Goal: Information Seeking & Learning: Learn about a topic

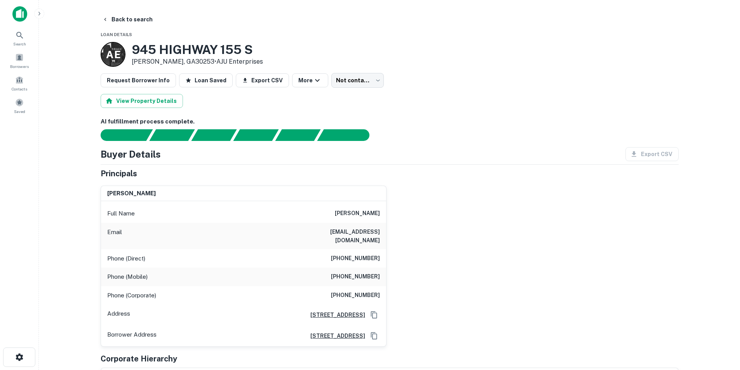
click at [15, 14] on img at bounding box center [19, 14] width 15 height 16
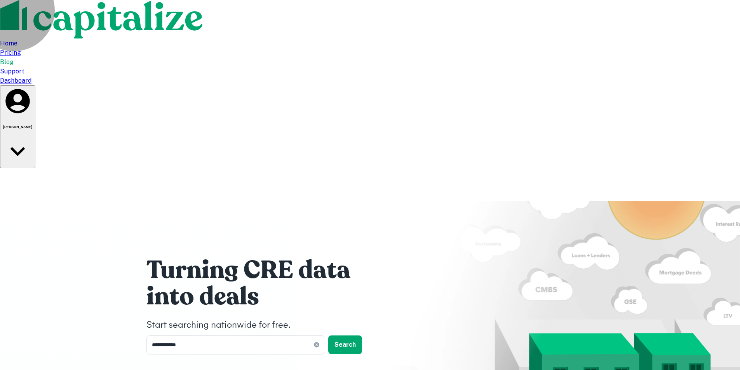
click at [32, 87] on div "Joe Jones" at bounding box center [17, 127] width 29 height 80
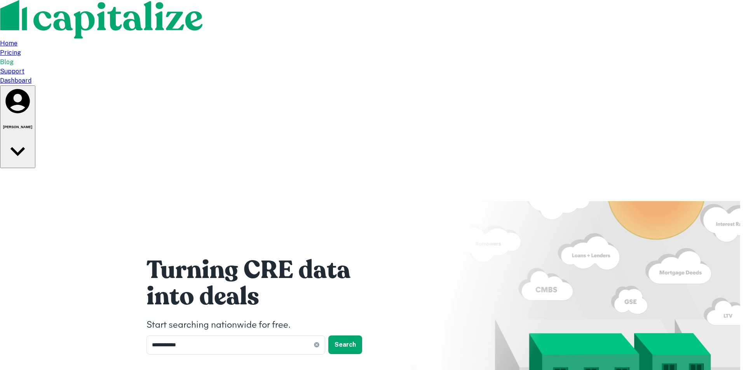
click at [339, 370] on div at bounding box center [370, 370] width 740 height 0
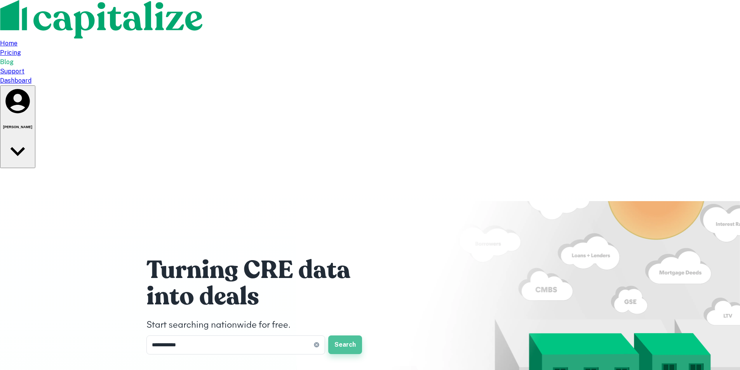
click at [339, 336] on button "Search" at bounding box center [345, 345] width 34 height 19
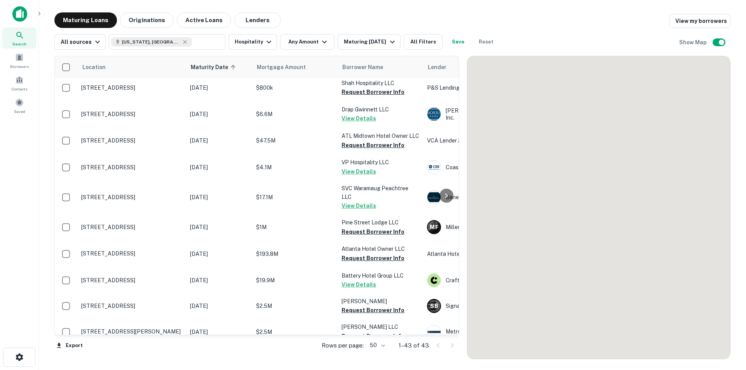
scroll to position [743, 0]
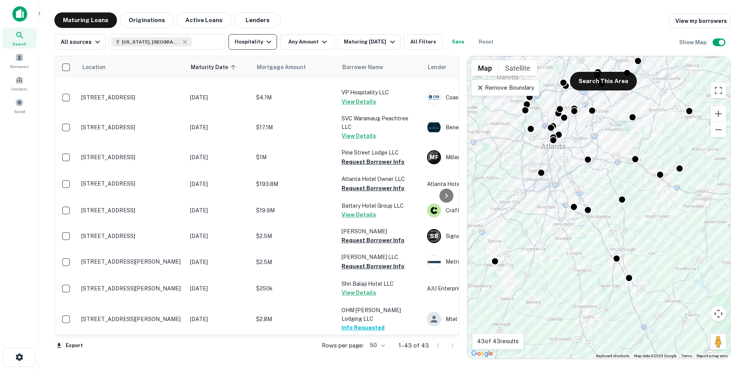
click at [266, 42] on icon "button" at bounding box center [268, 42] width 5 height 3
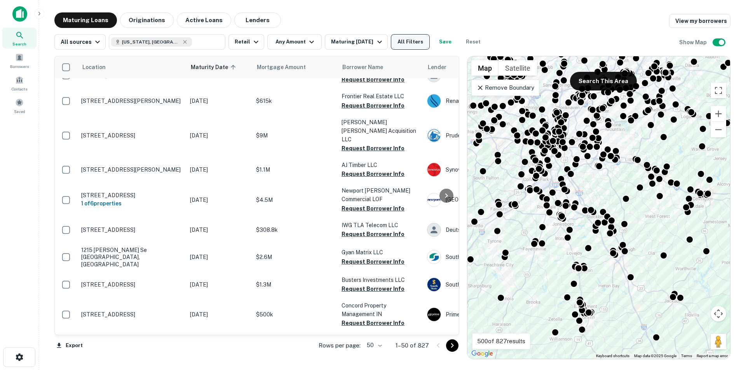
click at [409, 45] on button "All Filters" at bounding box center [410, 42] width 39 height 16
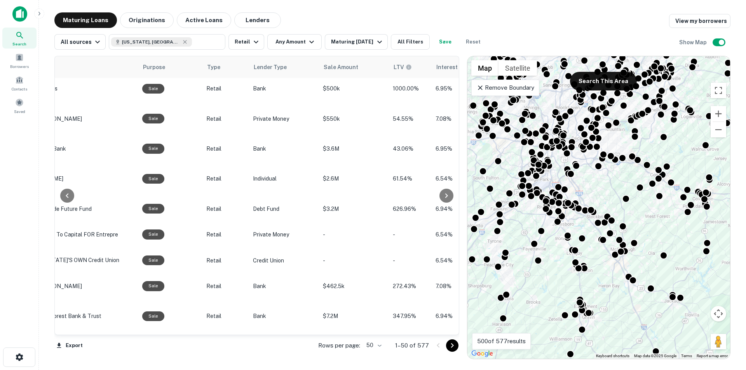
scroll to position [743, 416]
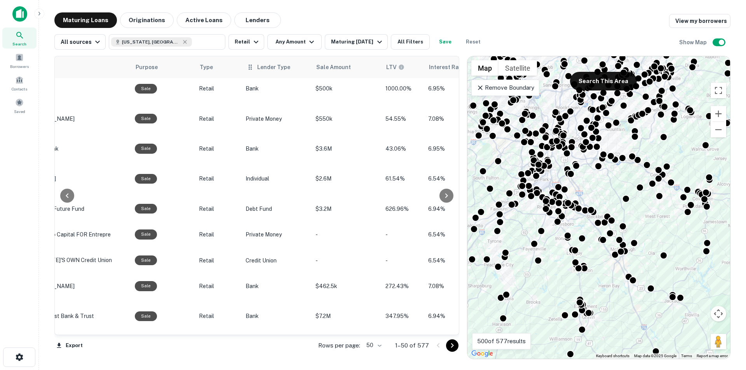
click at [261, 66] on span "Lender Type" at bounding box center [273, 67] width 33 height 9
click at [263, 67] on span "Lender Type" at bounding box center [273, 67] width 33 height 9
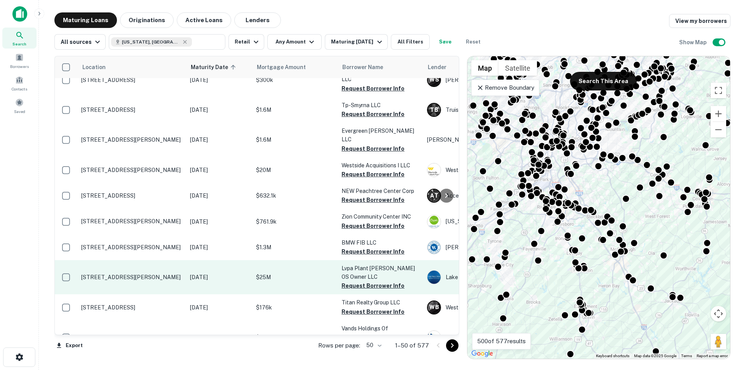
scroll to position [820, 0]
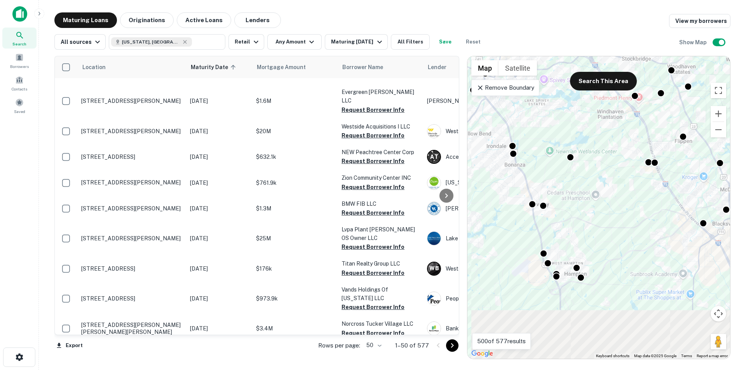
drag, startPoint x: 585, startPoint y: 214, endPoint x: 453, endPoint y: 95, distance: 177.9
click at [453, 95] on div "Location Maturity Date sorted ascending Mortgage Amount Borrower Name Lender Pu…" at bounding box center [392, 205] width 676 height 310
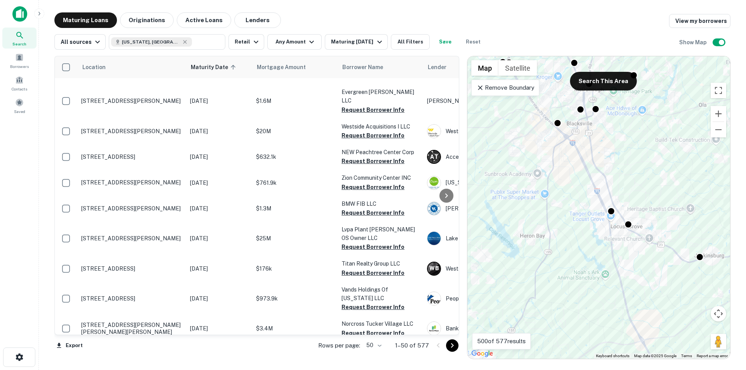
drag, startPoint x: 642, startPoint y: 216, endPoint x: 507, endPoint y: 147, distance: 152.2
click at [507, 147] on div "To activate drag with keyboard, press Alt + Enter. Once in keyboard drag state,…" at bounding box center [598, 207] width 263 height 303
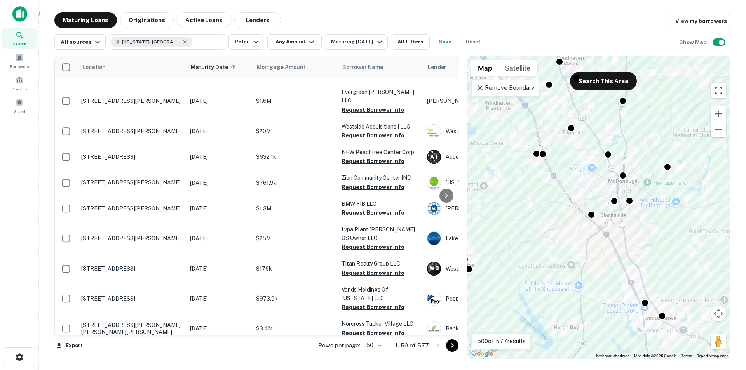
drag, startPoint x: 568, startPoint y: 178, endPoint x: 603, endPoint y: 271, distance: 99.1
click at [603, 271] on div "To activate drag with keyboard, press Alt + Enter. Once in keyboard drag state,…" at bounding box center [598, 207] width 263 height 303
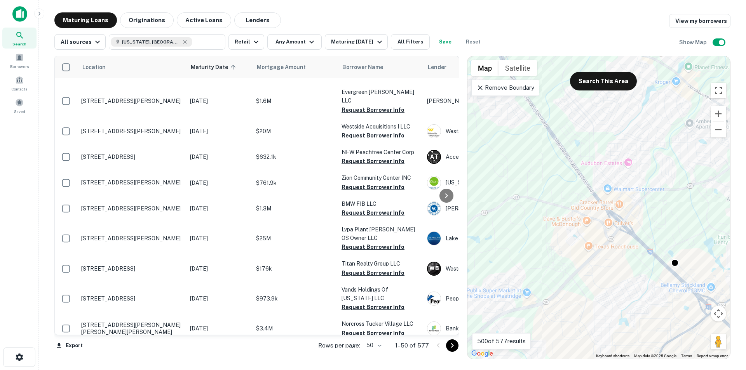
drag, startPoint x: 624, startPoint y: 215, endPoint x: 615, endPoint y: 254, distance: 40.2
click at [615, 254] on div "To activate drag with keyboard, press Alt + Enter. Once in keyboard drag state,…" at bounding box center [598, 207] width 263 height 303
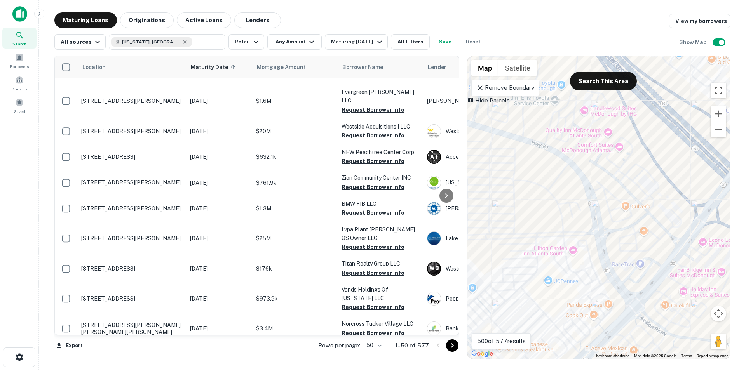
drag, startPoint x: 591, startPoint y: 210, endPoint x: 616, endPoint y: 268, distance: 63.3
click at [616, 268] on div "To activate drag with keyboard, press Alt + Enter. Once in keyboard drag state,…" at bounding box center [598, 207] width 263 height 303
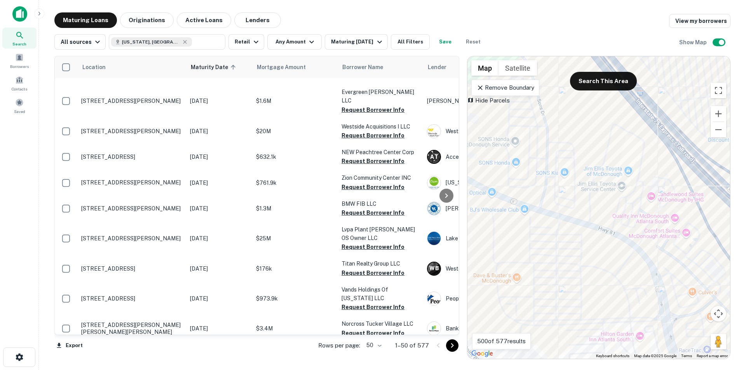
drag, startPoint x: 601, startPoint y: 197, endPoint x: 669, endPoint y: 284, distance: 109.9
click at [669, 284] on div "To activate drag with keyboard, press Alt + Enter. Once in keyboard drag state,…" at bounding box center [598, 207] width 263 height 303
click at [620, 186] on div "To activate drag with keyboard, press Alt + Enter. Once in keyboard drag state,…" at bounding box center [598, 207] width 263 height 303
click at [608, 186] on div "To activate drag with keyboard, press Alt + Enter. Once in keyboard drag state,…" at bounding box center [598, 207] width 263 height 303
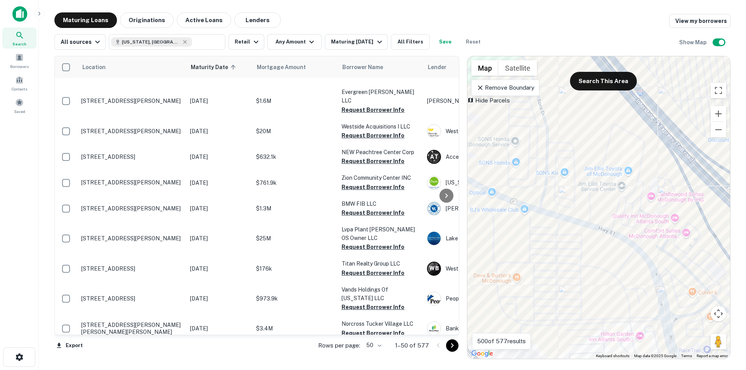
click at [608, 186] on div "To activate drag with keyboard, press Alt + Enter. Once in keyboard drag state,…" at bounding box center [598, 207] width 263 height 303
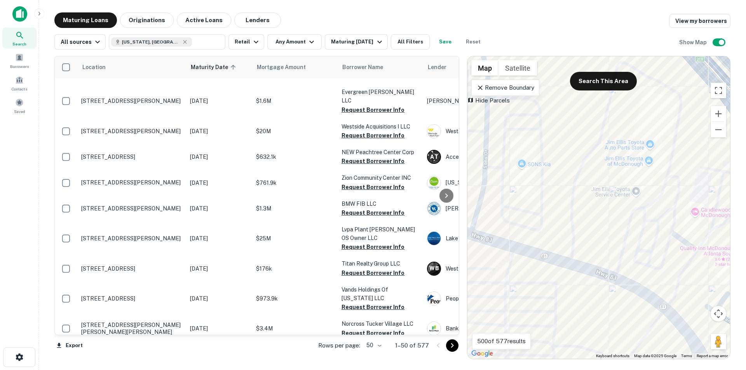
click at [618, 164] on div "To activate drag with keyboard, press Alt + Enter. Once in keyboard drag state,…" at bounding box center [598, 207] width 263 height 303
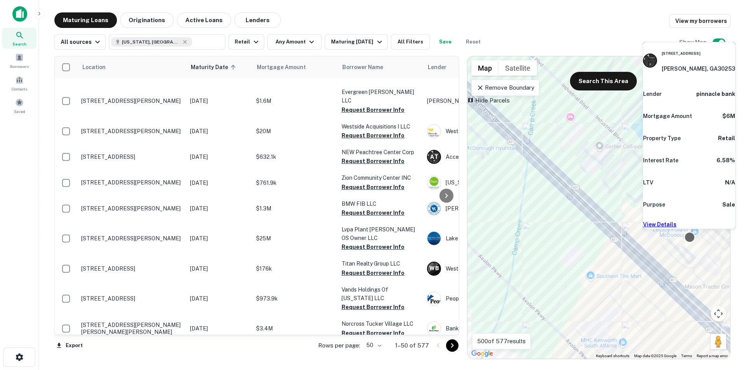
click at [689, 236] on div at bounding box center [689, 237] width 11 height 11
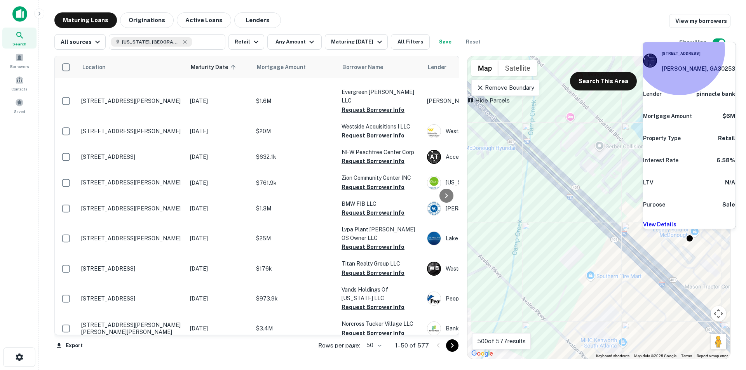
click at [676, 221] on link "View Details" at bounding box center [659, 224] width 33 height 6
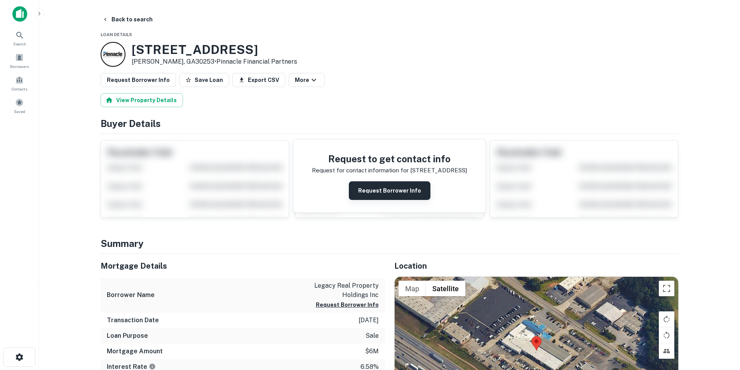
click at [396, 193] on button "Request Borrower Info" at bounding box center [390, 190] width 82 height 19
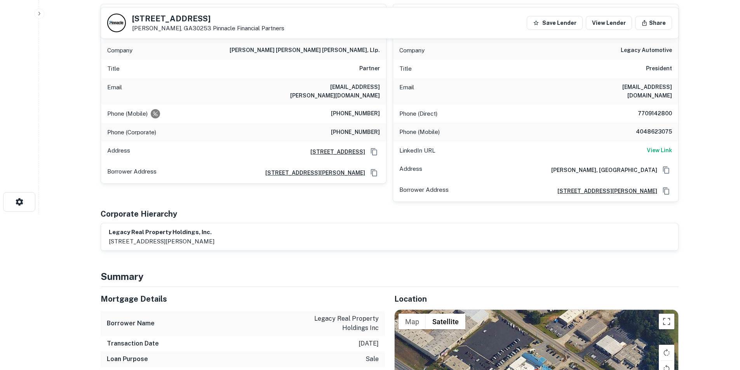
scroll to position [194, 0]
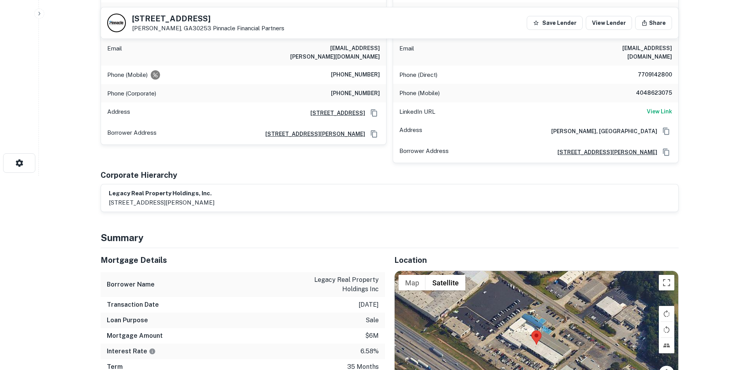
click at [202, 189] on h6 "legacy real property holdings, inc." at bounding box center [162, 193] width 106 height 9
click at [655, 23] on button "Share" at bounding box center [653, 23] width 37 height 14
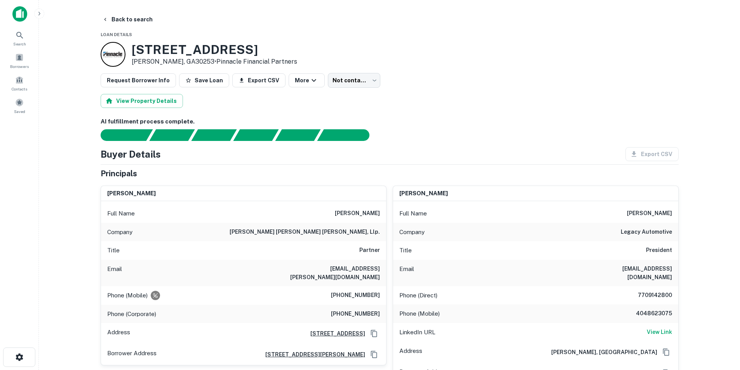
click at [574, 82] on div "Request Borrower Info Save Loan Export CSV More Not contacted **** ​" at bounding box center [390, 80] width 578 height 15
click at [190, 80] on button "Save Loan" at bounding box center [204, 80] width 50 height 14
click at [255, 78] on button "Export CSV" at bounding box center [262, 80] width 53 height 14
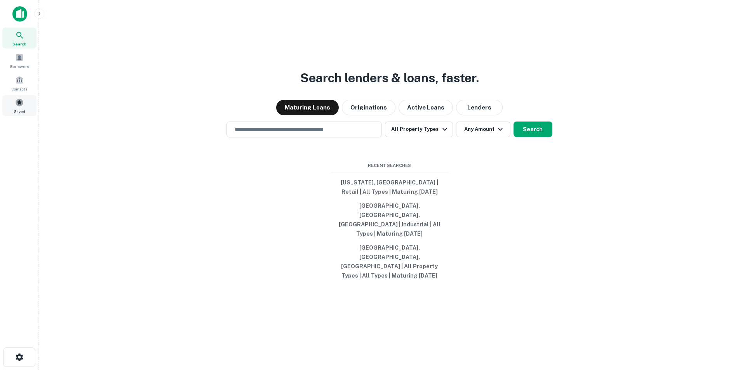
click at [17, 102] on span at bounding box center [19, 102] width 9 height 9
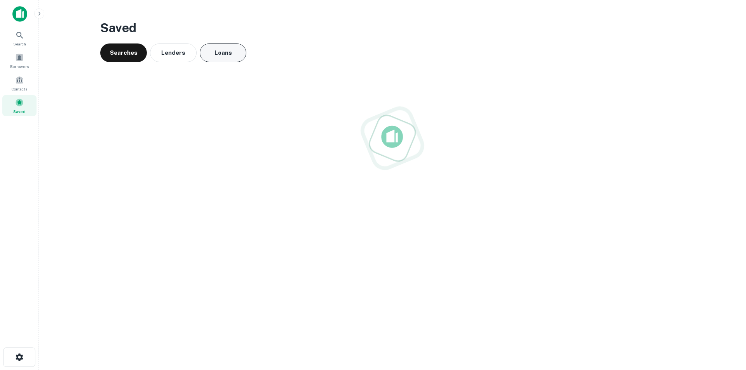
click at [230, 53] on button "Loans" at bounding box center [223, 53] width 47 height 19
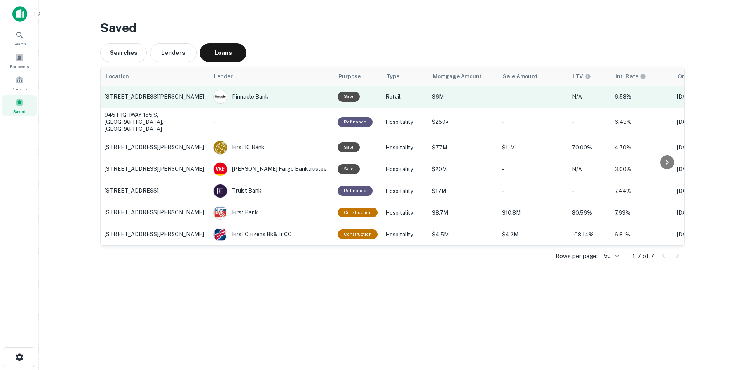
click at [174, 99] on p "413 Industrial Blvd, Mcdonough, GA" at bounding box center [154, 96] width 101 height 7
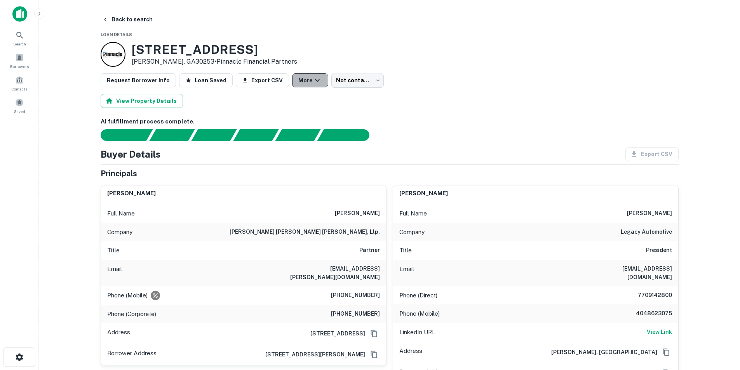
click at [313, 81] on icon "button" at bounding box center [317, 80] width 9 height 9
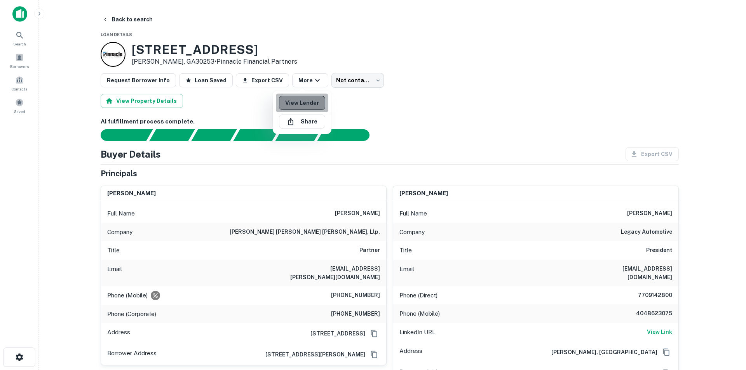
click at [311, 98] on link "View Lender" at bounding box center [302, 103] width 46 height 14
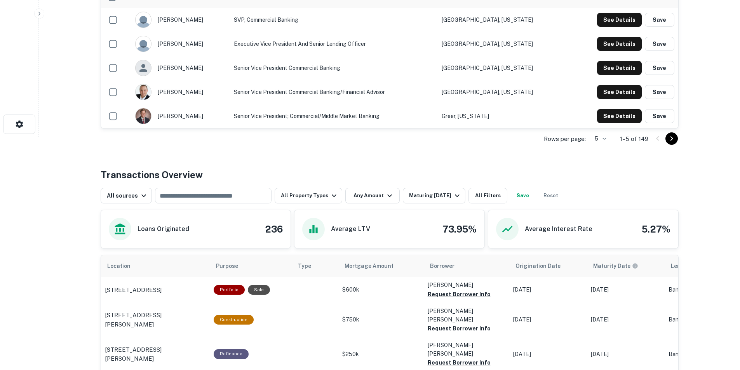
scroll to position [39, 0]
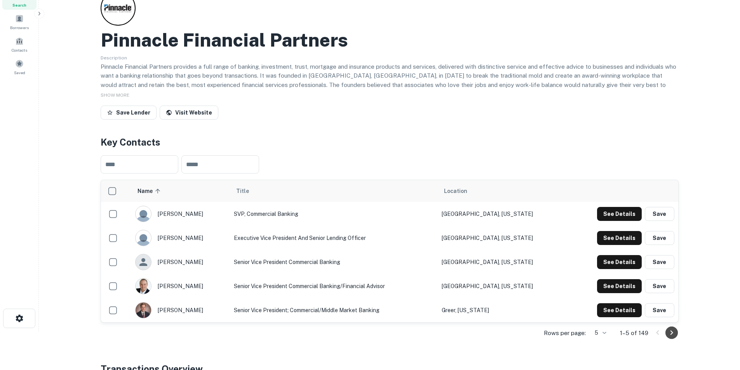
click at [672, 331] on icon "Go to next page" at bounding box center [671, 332] width 9 height 9
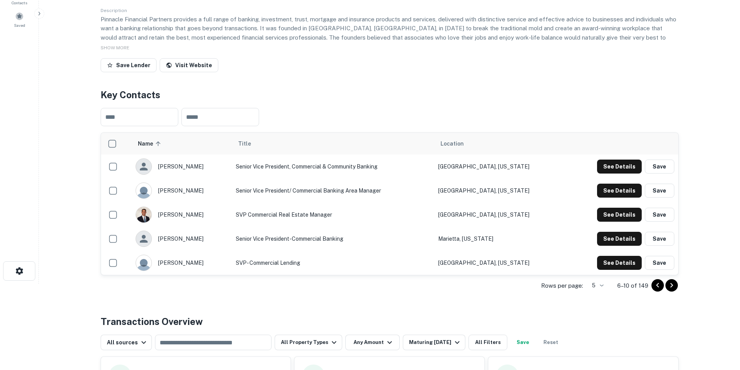
scroll to position [0, 0]
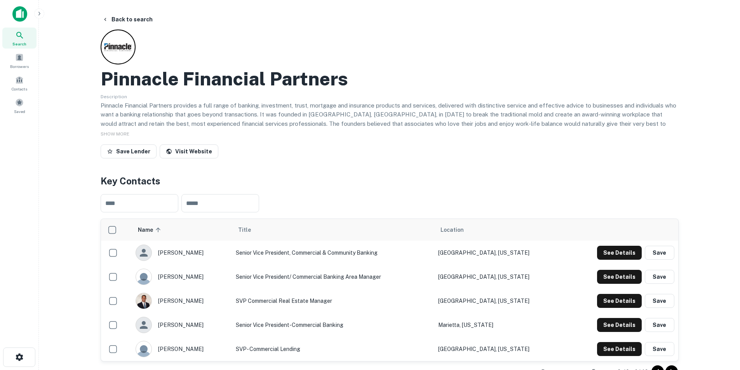
click at [19, 17] on img at bounding box center [19, 14] width 15 height 16
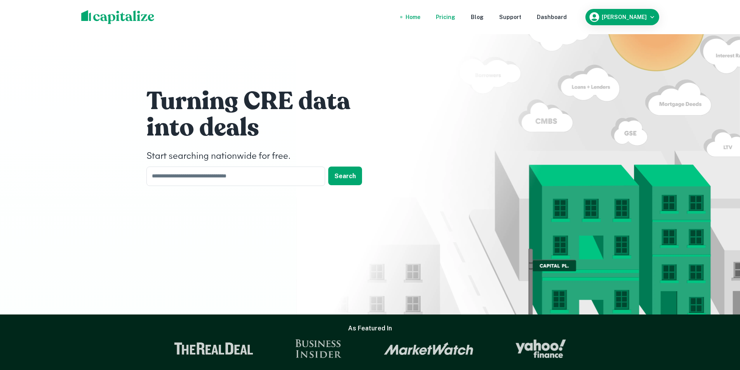
click at [455, 16] on div "Pricing" at bounding box center [445, 17] width 19 height 9
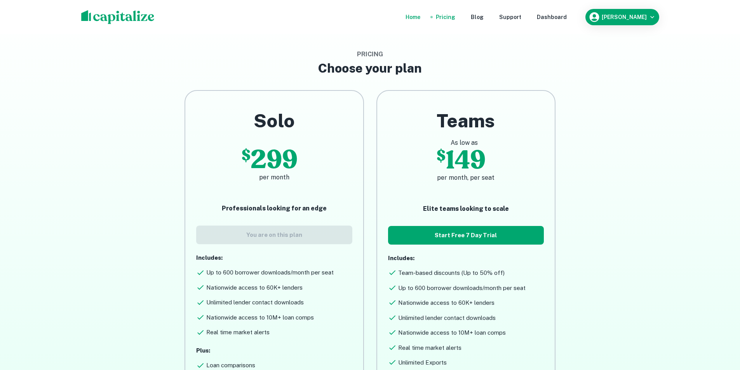
click at [420, 18] on div "Home" at bounding box center [413, 17] width 15 height 9
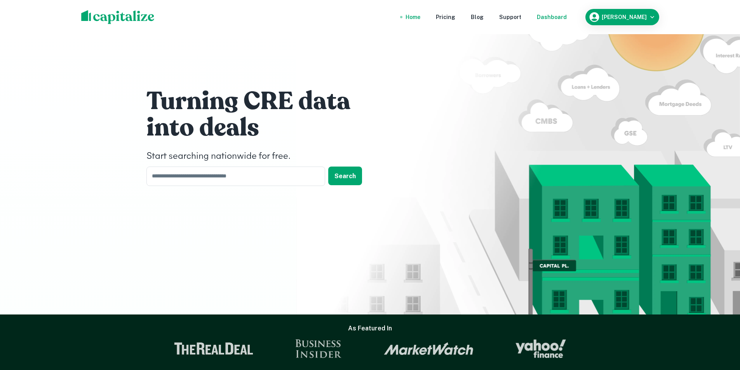
click at [563, 17] on div "Dashboard" at bounding box center [552, 17] width 30 height 9
